Goal: Navigation & Orientation: Understand site structure

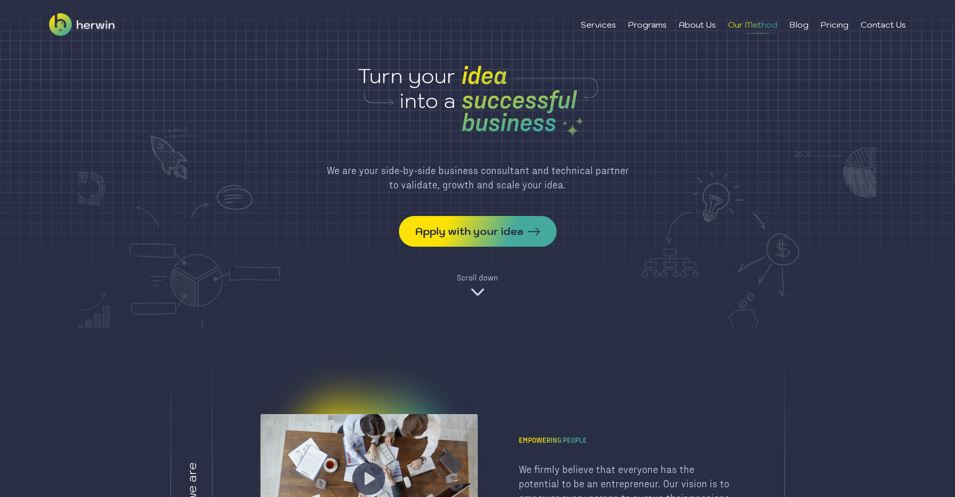
click at [754, 27] on li "Our Method" at bounding box center [752, 24] width 49 height 12
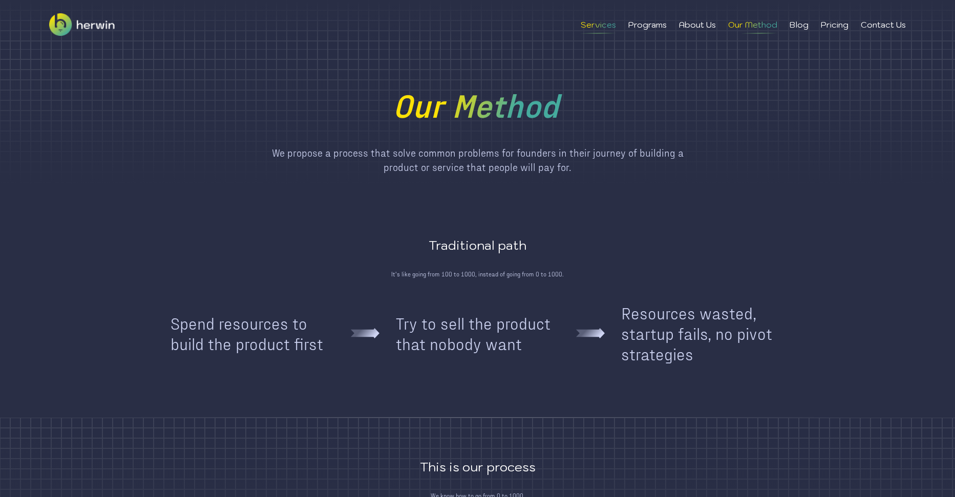
click at [593, 26] on li "Services" at bounding box center [598, 24] width 35 height 12
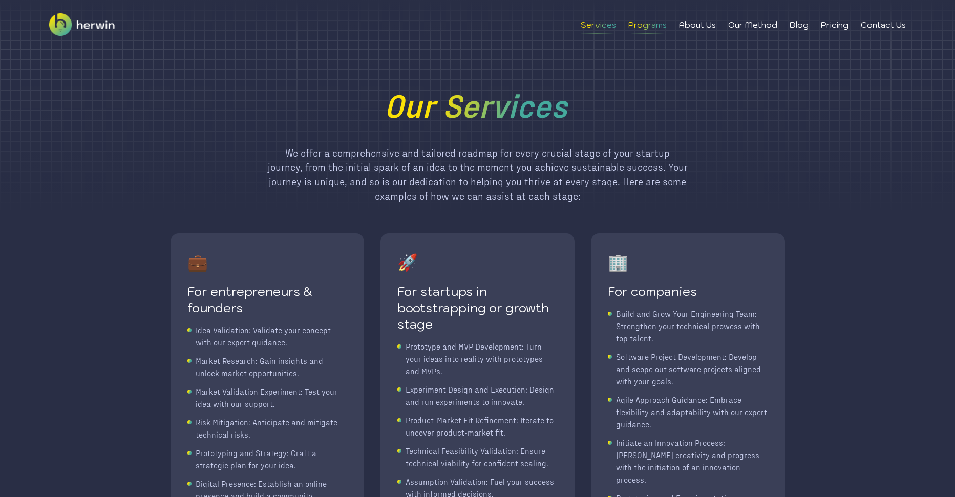
click at [653, 27] on li "Programs" at bounding box center [647, 24] width 38 height 12
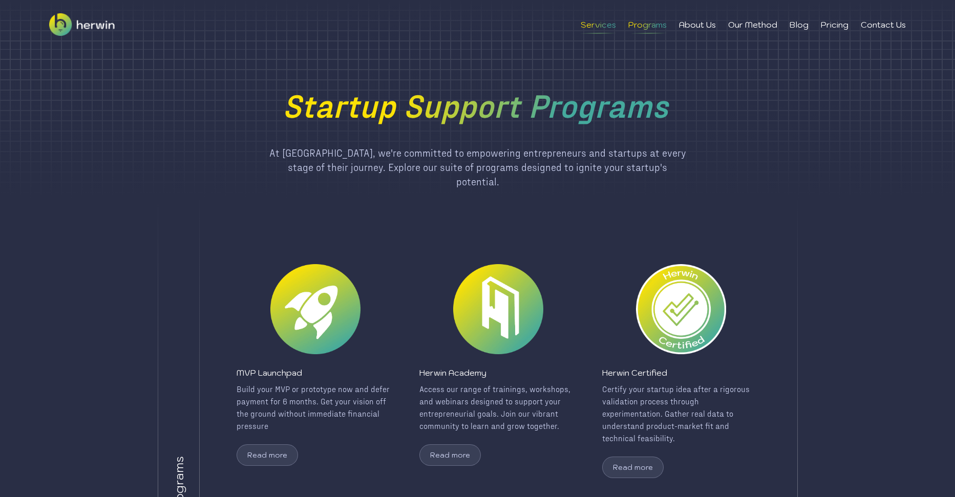
click at [592, 27] on li "Services" at bounding box center [598, 24] width 35 height 12
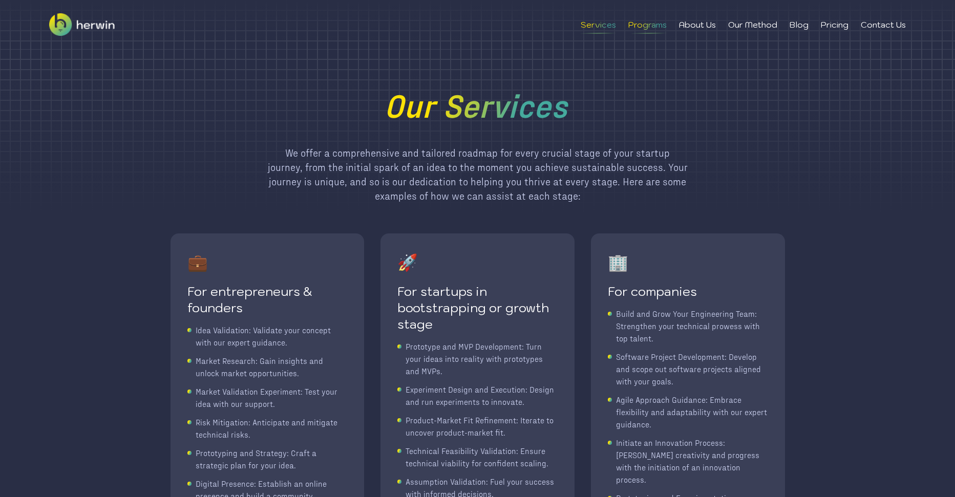
click at [639, 24] on li "Programs" at bounding box center [647, 24] width 38 height 12
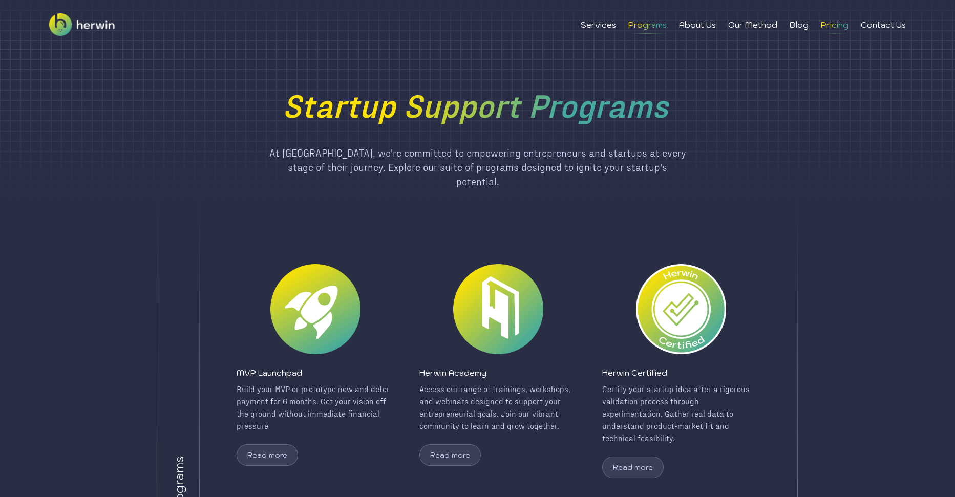
click at [823, 25] on li "Pricing" at bounding box center [835, 24] width 28 height 12
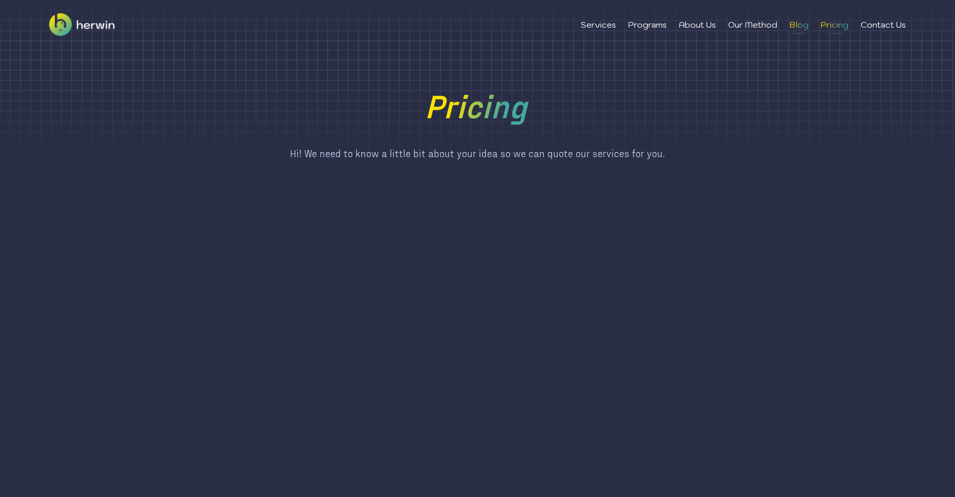
click at [795, 28] on li "Blog" at bounding box center [799, 24] width 19 height 12
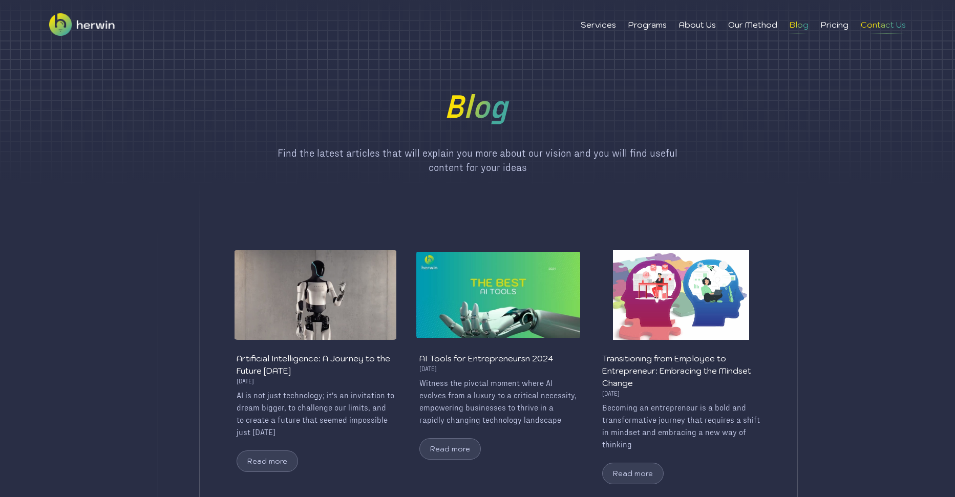
click at [881, 23] on li "Contact Us" at bounding box center [883, 24] width 45 height 12
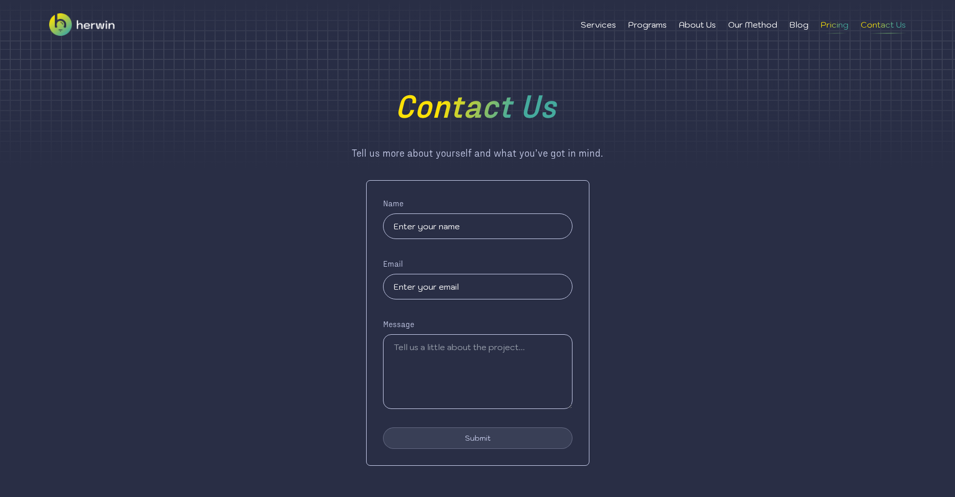
click at [829, 25] on li "Pricing" at bounding box center [835, 24] width 28 height 12
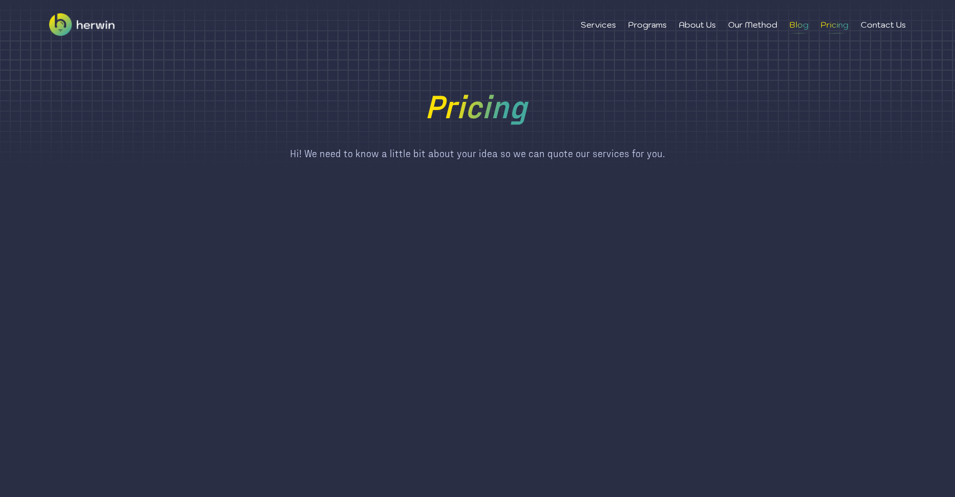
click at [798, 28] on li "Blog" at bounding box center [799, 24] width 19 height 12
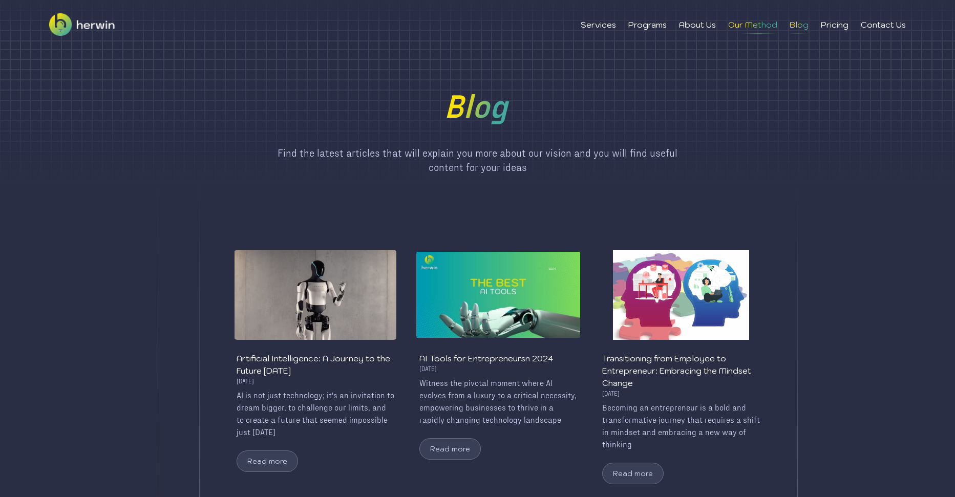
click at [748, 25] on li "Our Method" at bounding box center [752, 24] width 49 height 12
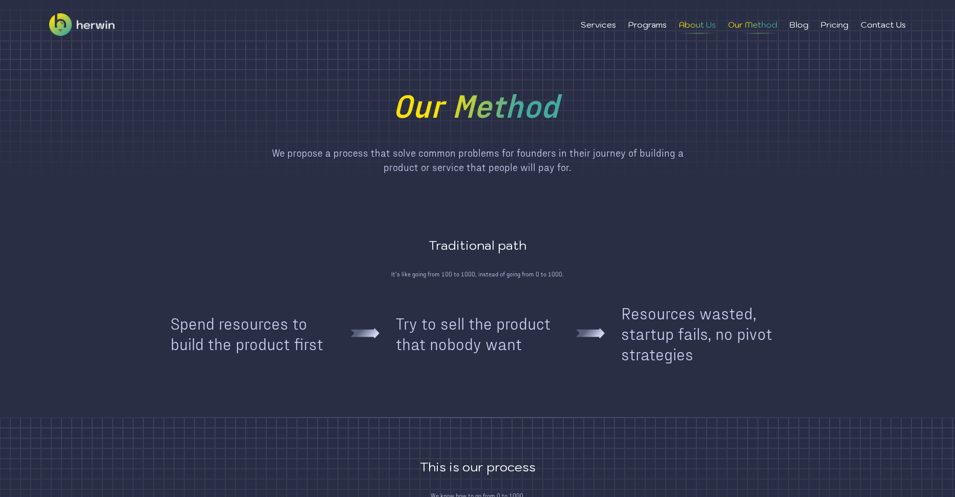
click at [693, 27] on li "About Us" at bounding box center [697, 24] width 37 height 12
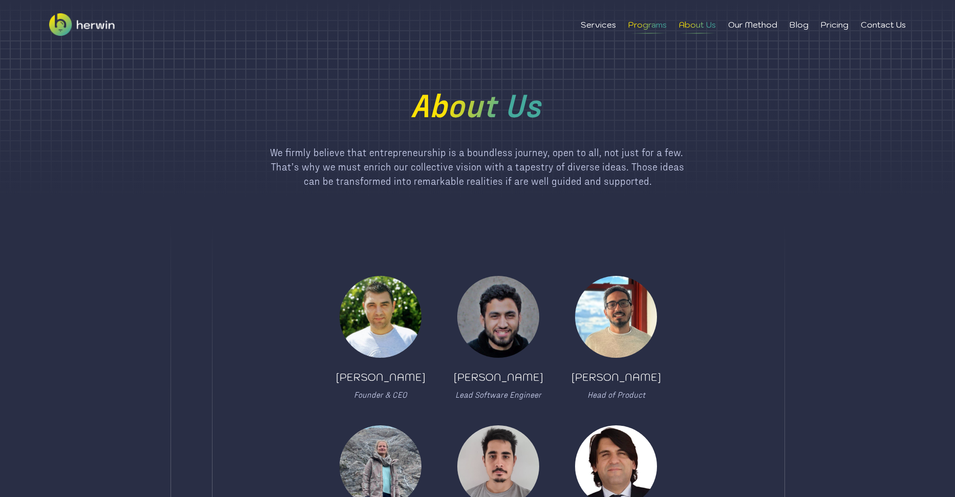
click at [635, 28] on li "Programs" at bounding box center [647, 24] width 38 height 12
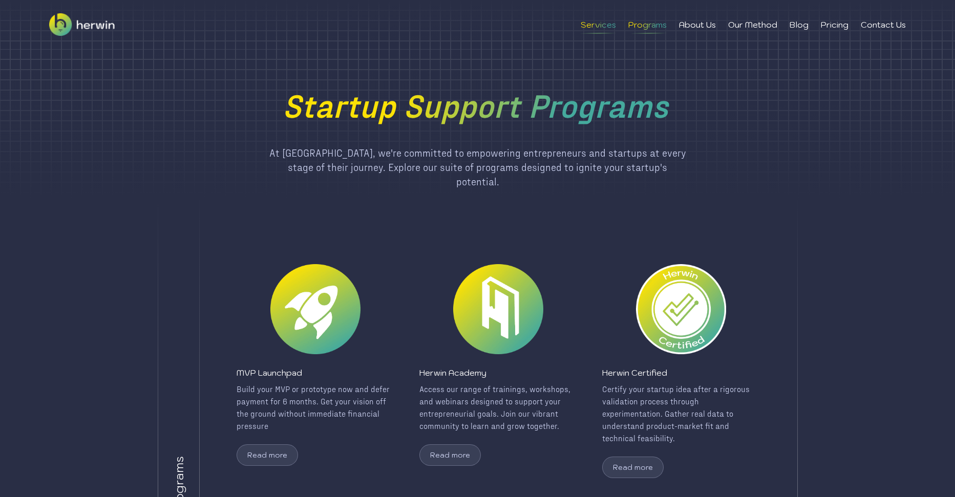
click at [593, 23] on li "Services" at bounding box center [598, 24] width 35 height 12
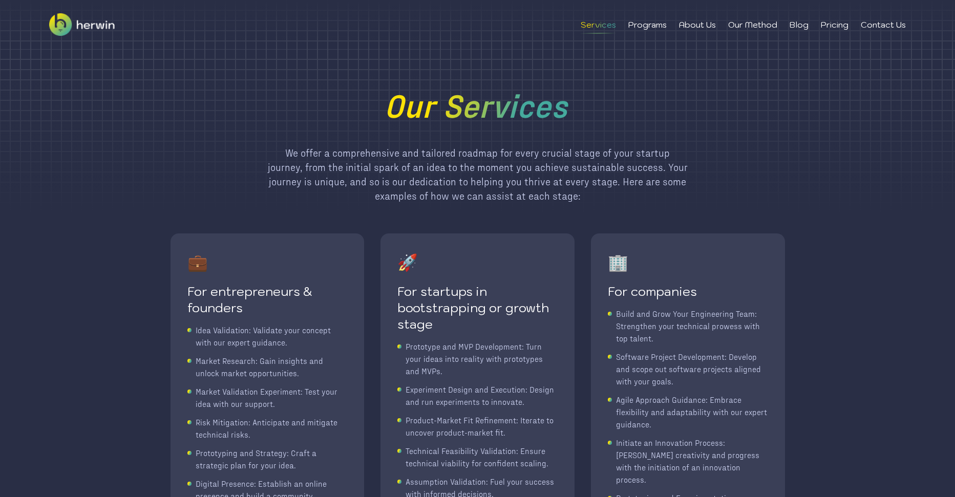
click at [54, 24] on img at bounding box center [82, 24] width 66 height 49
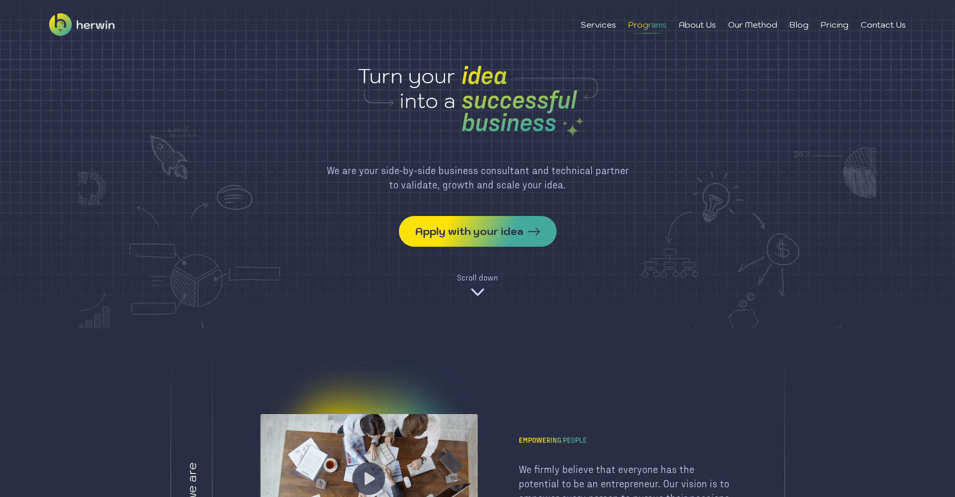
click at [644, 23] on li "Programs" at bounding box center [647, 24] width 38 height 12
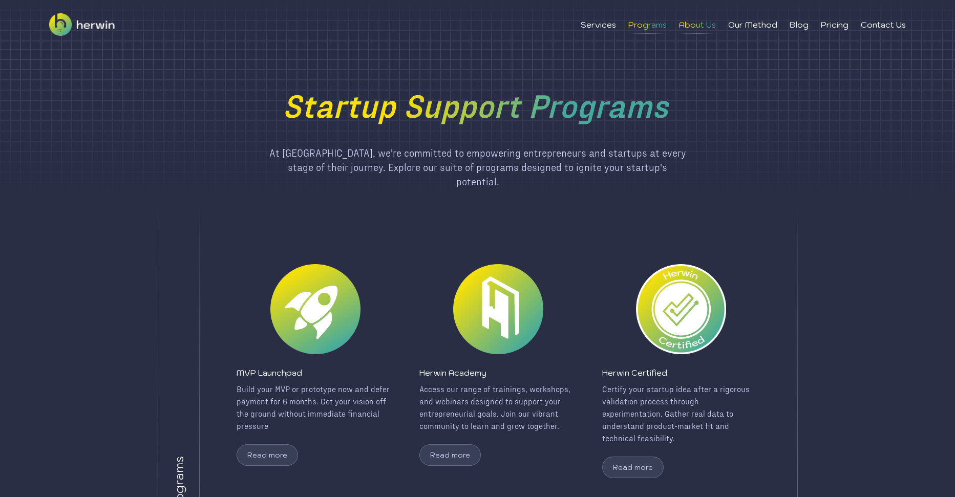
click at [694, 24] on li "About Us" at bounding box center [697, 24] width 37 height 12
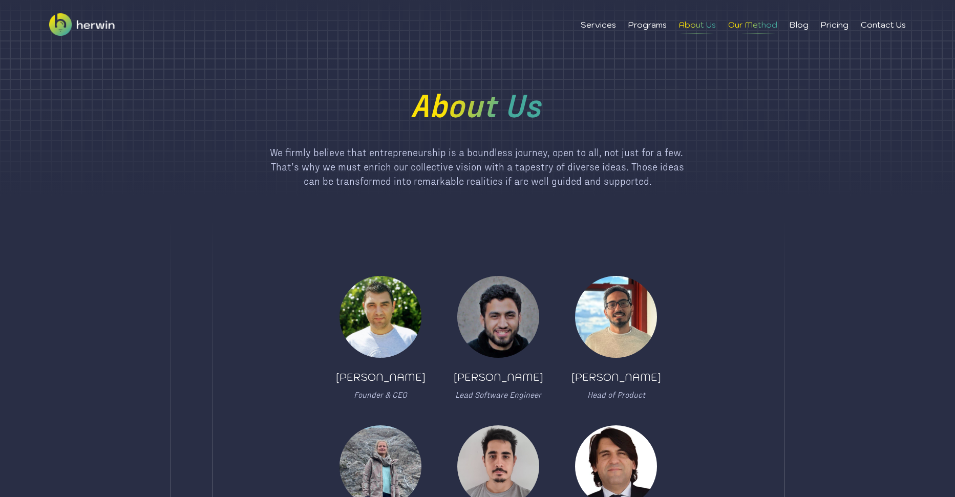
click at [758, 27] on li "Our Method" at bounding box center [752, 24] width 49 height 12
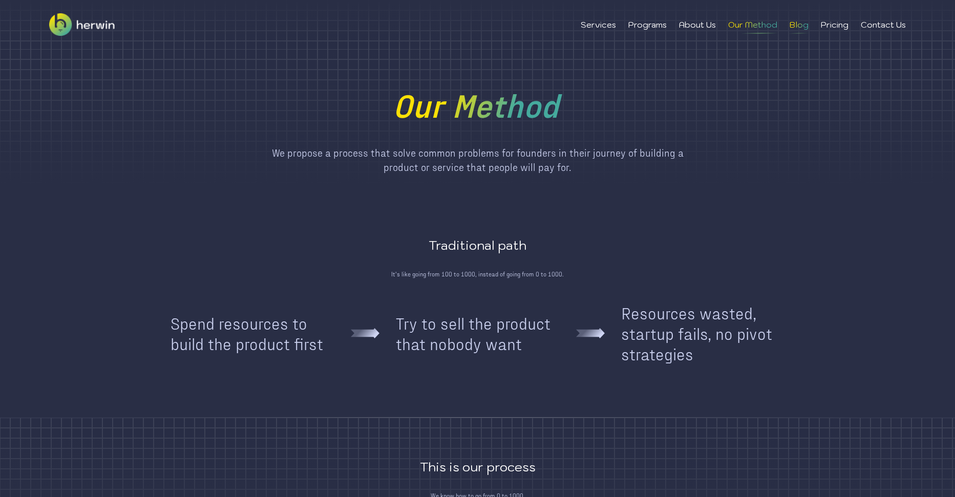
click at [795, 24] on li "Blog" at bounding box center [799, 24] width 19 height 12
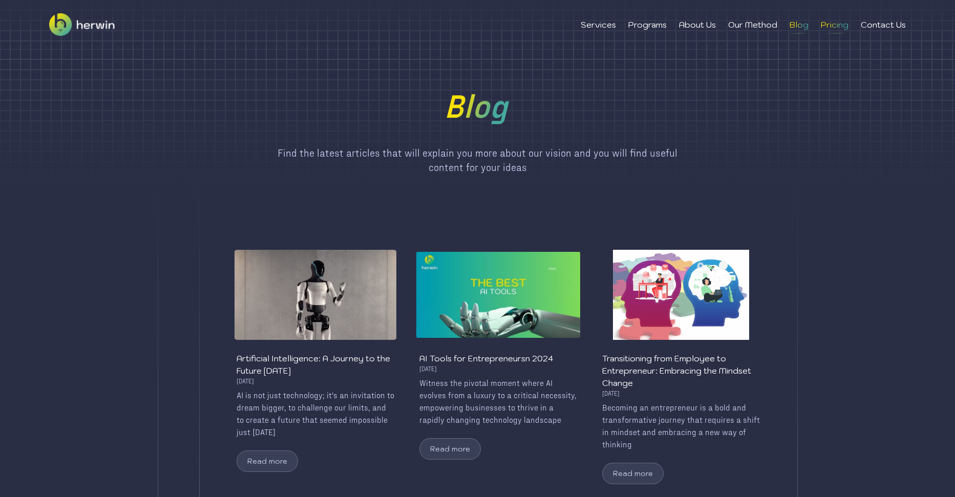
click at [832, 27] on li "Pricing" at bounding box center [835, 24] width 28 height 12
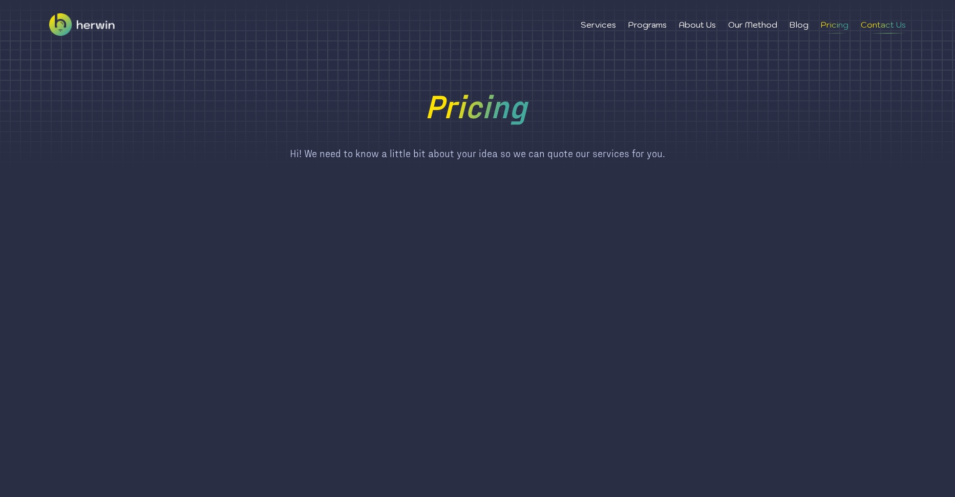
click at [880, 23] on li "Contact Us" at bounding box center [883, 24] width 45 height 12
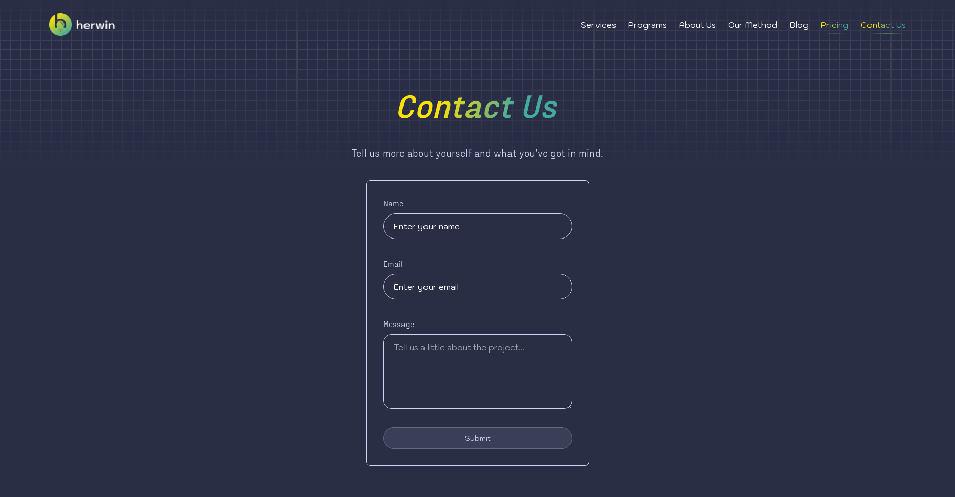
click at [825, 24] on li "Pricing" at bounding box center [835, 24] width 28 height 12
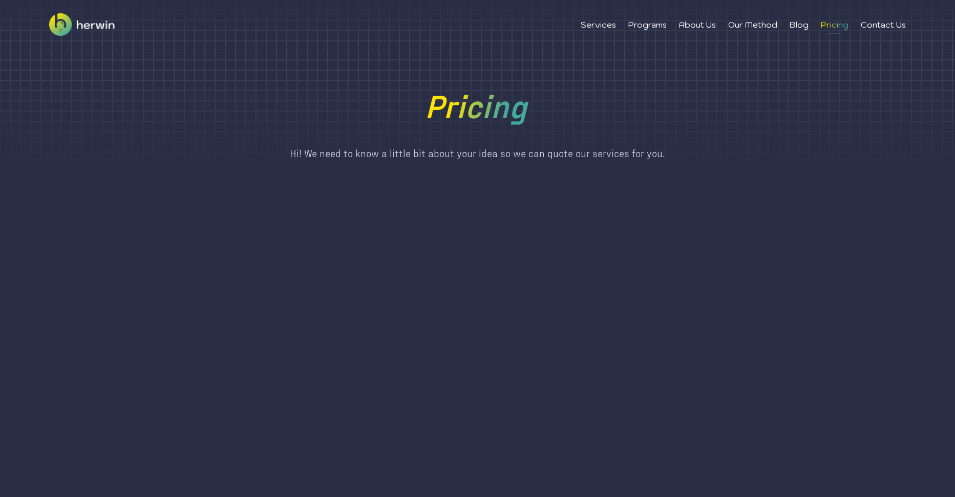
click at [595, 33] on div "Services Programs About Us Our Method Blog Pricing Contact Us" at bounding box center [477, 24] width 955 height 49
click at [595, 28] on li "Services" at bounding box center [598, 24] width 35 height 12
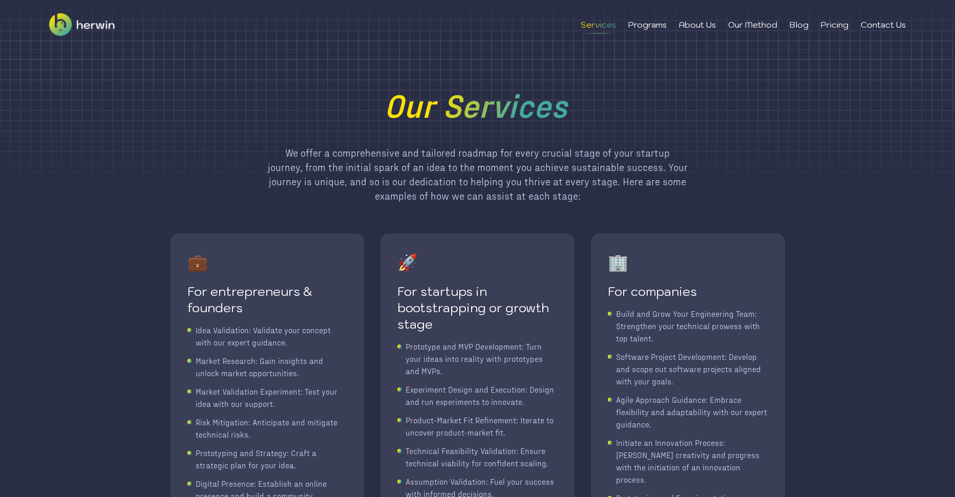
click at [59, 24] on img at bounding box center [82, 24] width 66 height 49
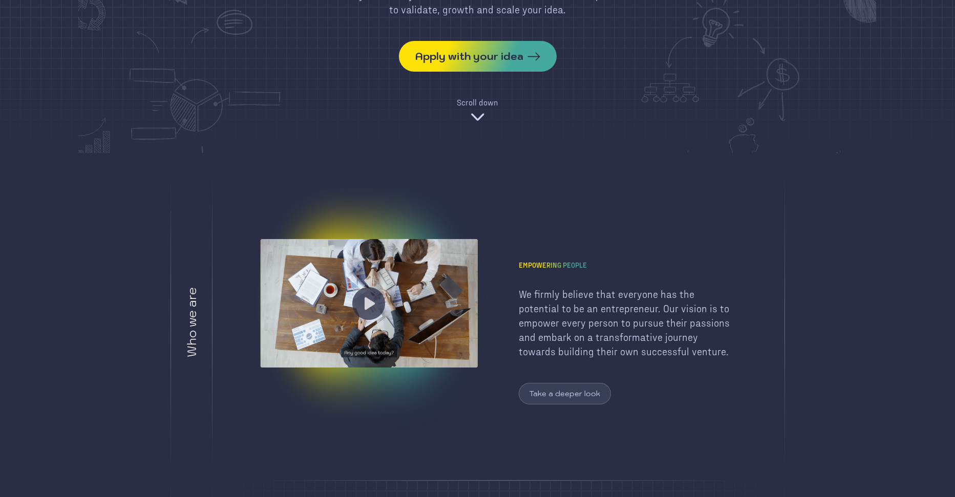
scroll to position [176, 0]
